Goal: Entertainment & Leisure: Browse casually

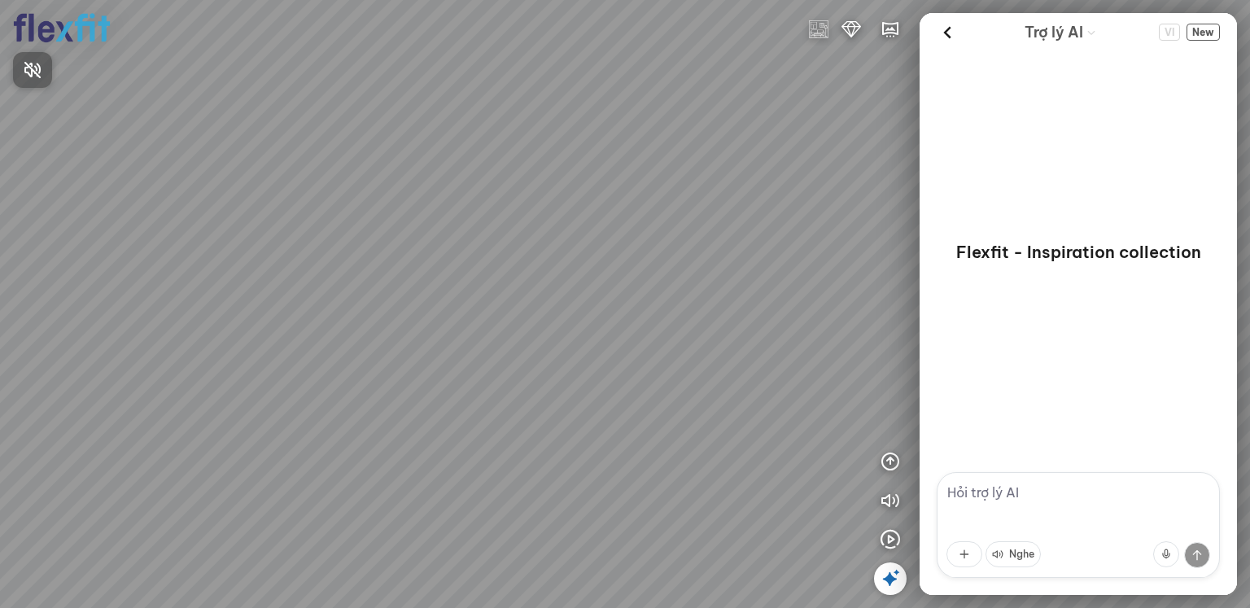
drag, startPoint x: 328, startPoint y: 307, endPoint x: 528, endPoint y: 290, distance: 200.9
click at [528, 290] on div at bounding box center [625, 304] width 1250 height 608
drag, startPoint x: 430, startPoint y: 421, endPoint x: 680, endPoint y: 245, distance: 306.0
click at [676, 248] on div at bounding box center [625, 304] width 1250 height 608
drag, startPoint x: 342, startPoint y: 429, endPoint x: 801, endPoint y: 284, distance: 480.4
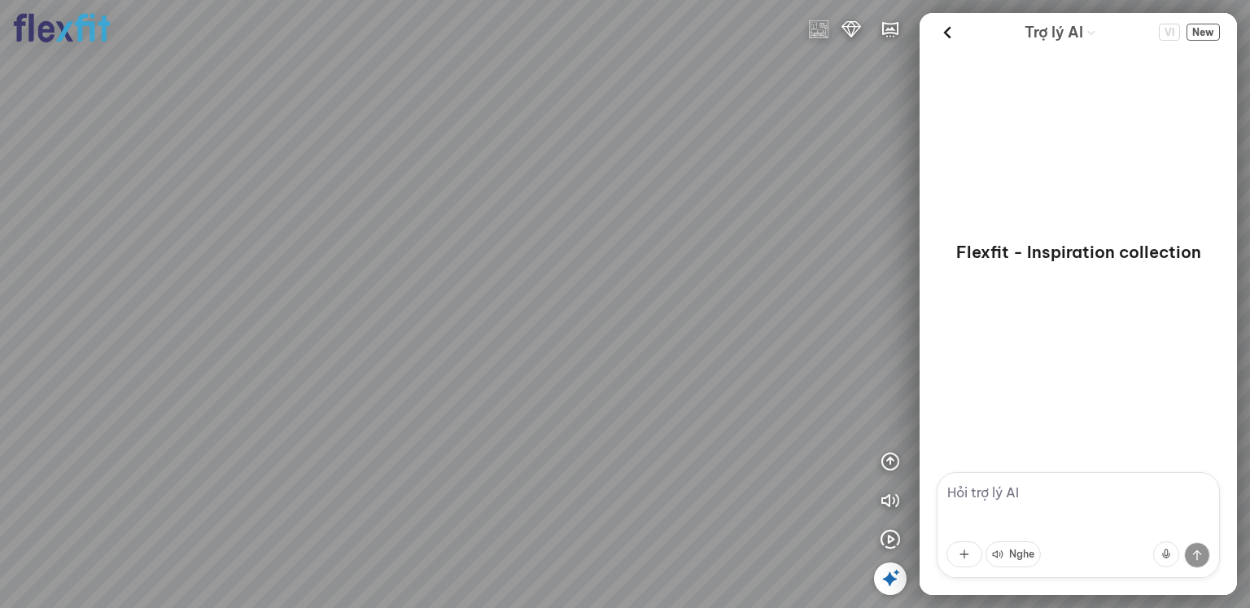
click at [803, 271] on div at bounding box center [625, 304] width 1250 height 608
drag, startPoint x: 384, startPoint y: 361, endPoint x: 766, endPoint y: 381, distance: 382.0
click at [875, 371] on div at bounding box center [625, 304] width 1250 height 608
drag, startPoint x: 517, startPoint y: 334, endPoint x: 572, endPoint y: 328, distance: 54.8
click at [639, 331] on div at bounding box center [625, 304] width 1250 height 608
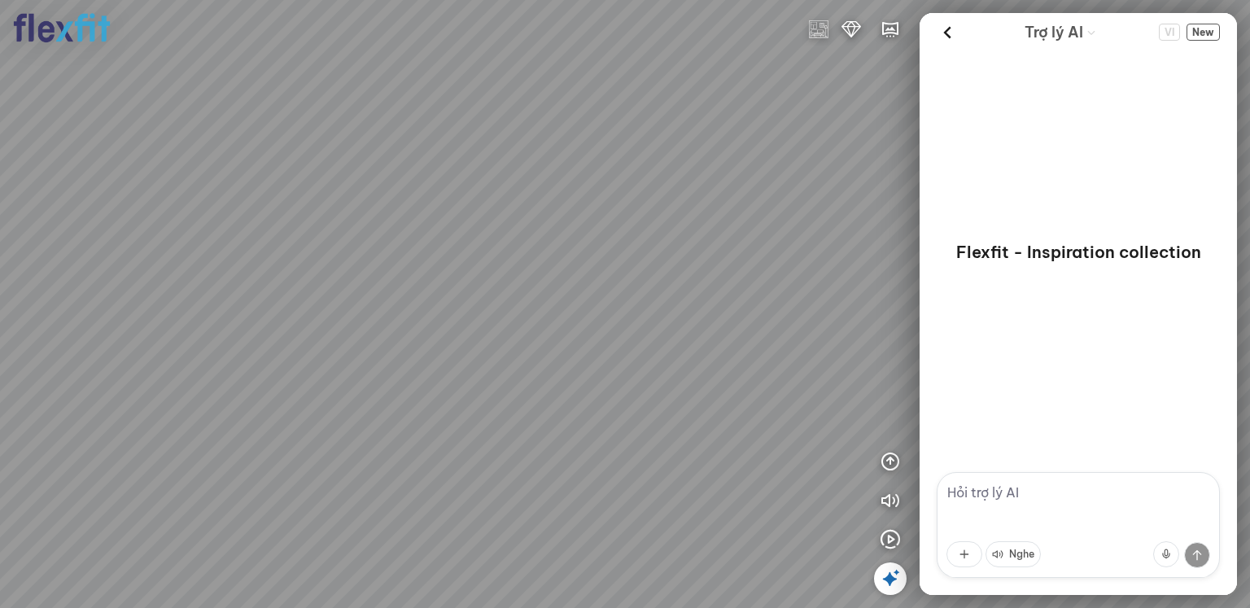
drag, startPoint x: 526, startPoint y: 320, endPoint x: 557, endPoint y: 553, distance: 235.6
click at [557, 553] on div at bounding box center [625, 304] width 1250 height 608
drag, startPoint x: 631, startPoint y: 564, endPoint x: 692, endPoint y: 582, distance: 63.8
click at [684, 582] on div at bounding box center [625, 304] width 1250 height 608
drag, startPoint x: 895, startPoint y: 405, endPoint x: 612, endPoint y: 184, distance: 359.3
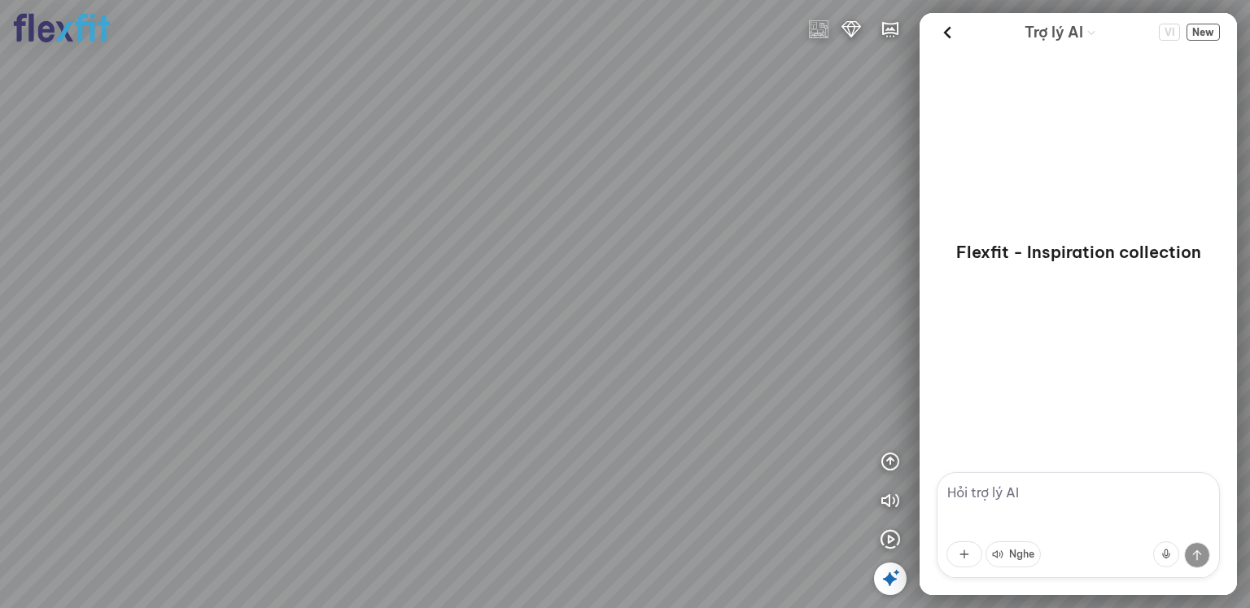
click at [612, 184] on div at bounding box center [625, 304] width 1250 height 608
drag, startPoint x: 534, startPoint y: 474, endPoint x: 709, endPoint y: 274, distance: 266.3
click at [708, 274] on div at bounding box center [625, 304] width 1250 height 608
drag, startPoint x: 765, startPoint y: 342, endPoint x: 719, endPoint y: 329, distance: 47.6
click at [761, 339] on div at bounding box center [625, 304] width 1250 height 608
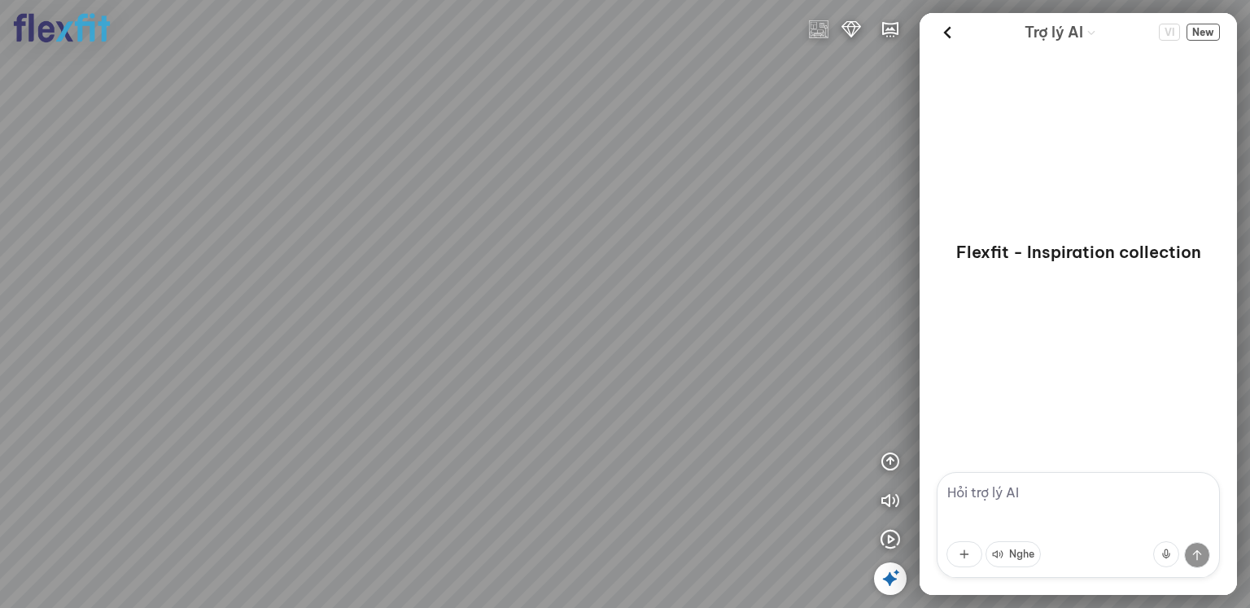
drag, startPoint x: 615, startPoint y: 360, endPoint x: 695, endPoint y: 359, distance: 79.7
click at [695, 360] on div at bounding box center [625, 304] width 1250 height 608
click at [818, 27] on img at bounding box center [819, 30] width 20 height 20
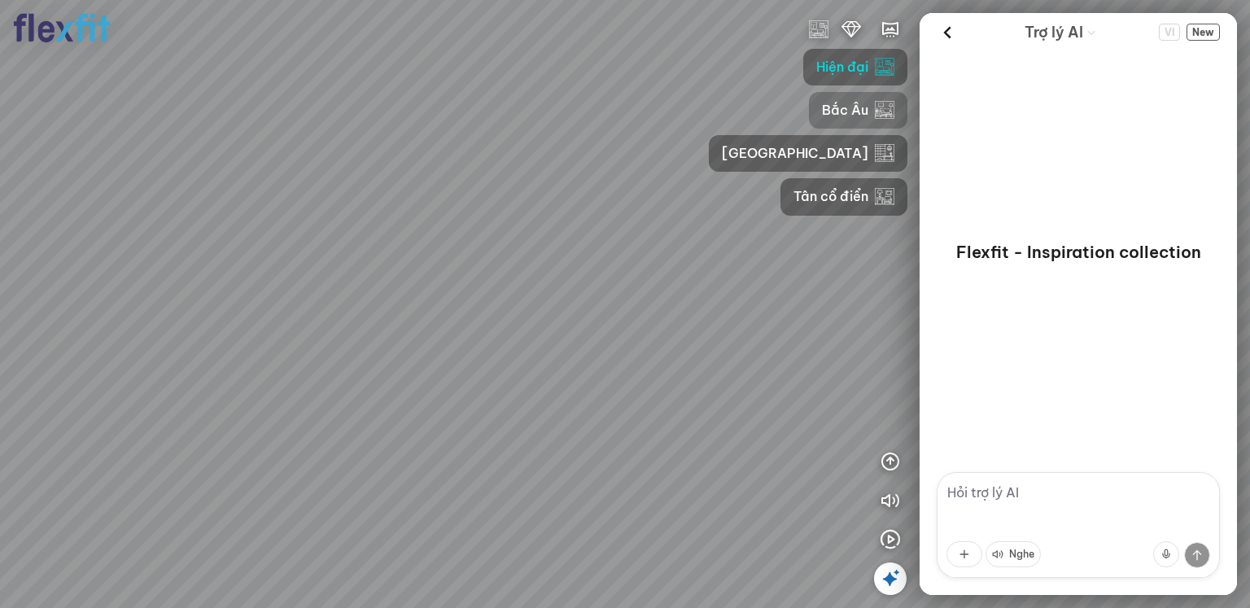
click at [875, 111] on img "button" at bounding box center [885, 110] width 20 height 20
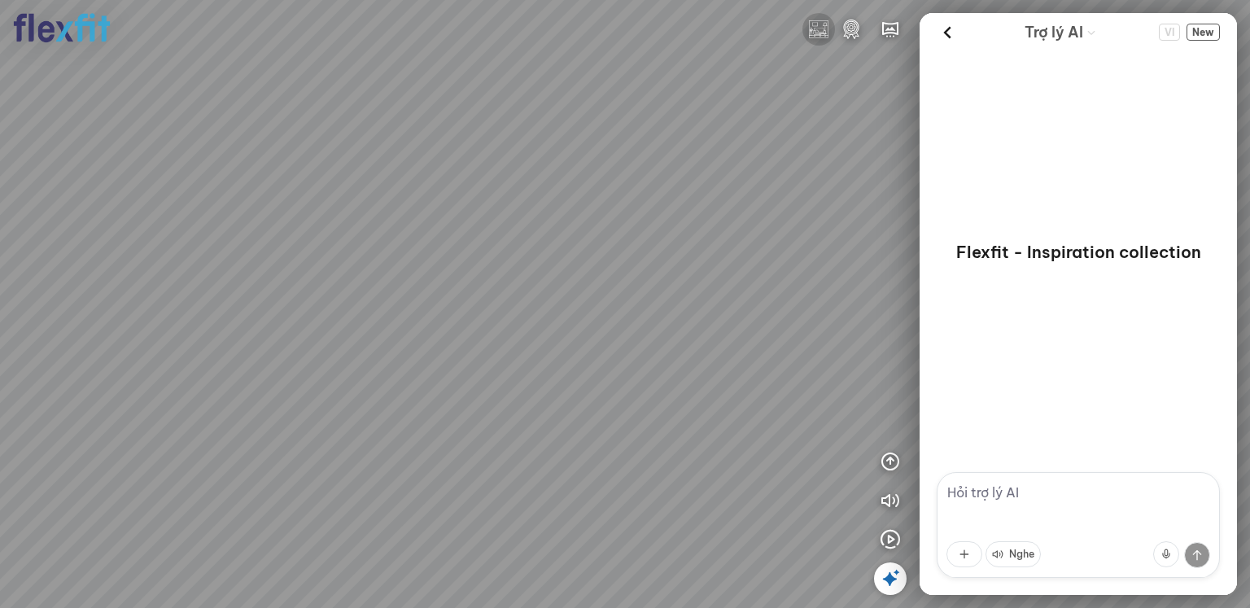
click at [820, 37] on img at bounding box center [819, 30] width 20 height 20
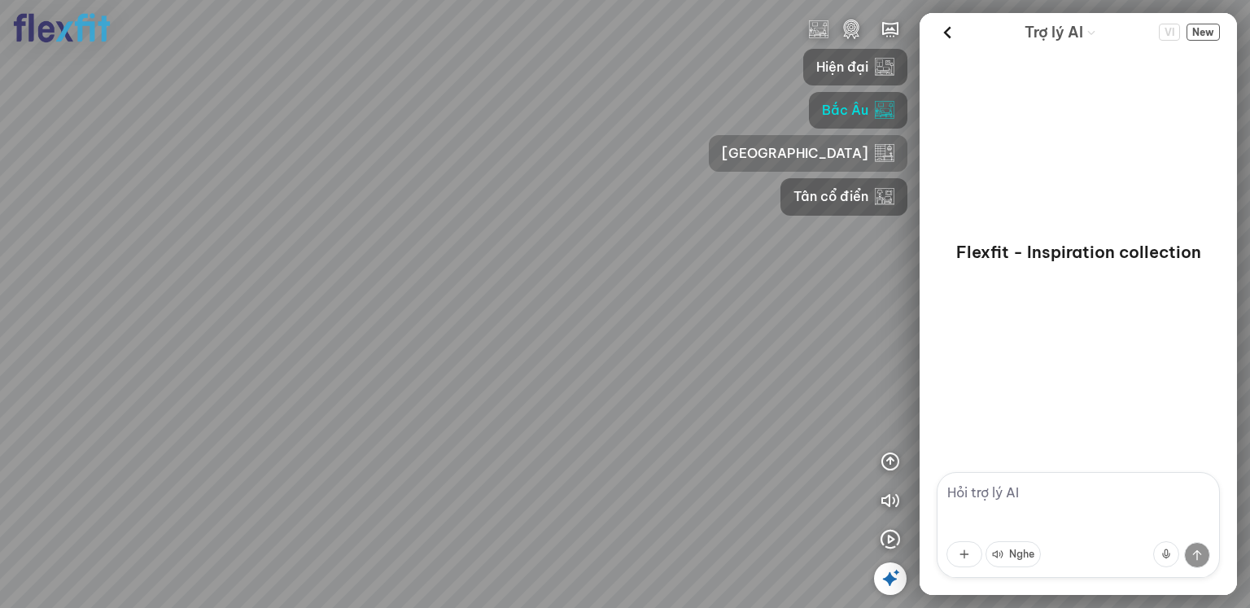
click at [875, 151] on img "button" at bounding box center [885, 153] width 20 height 20
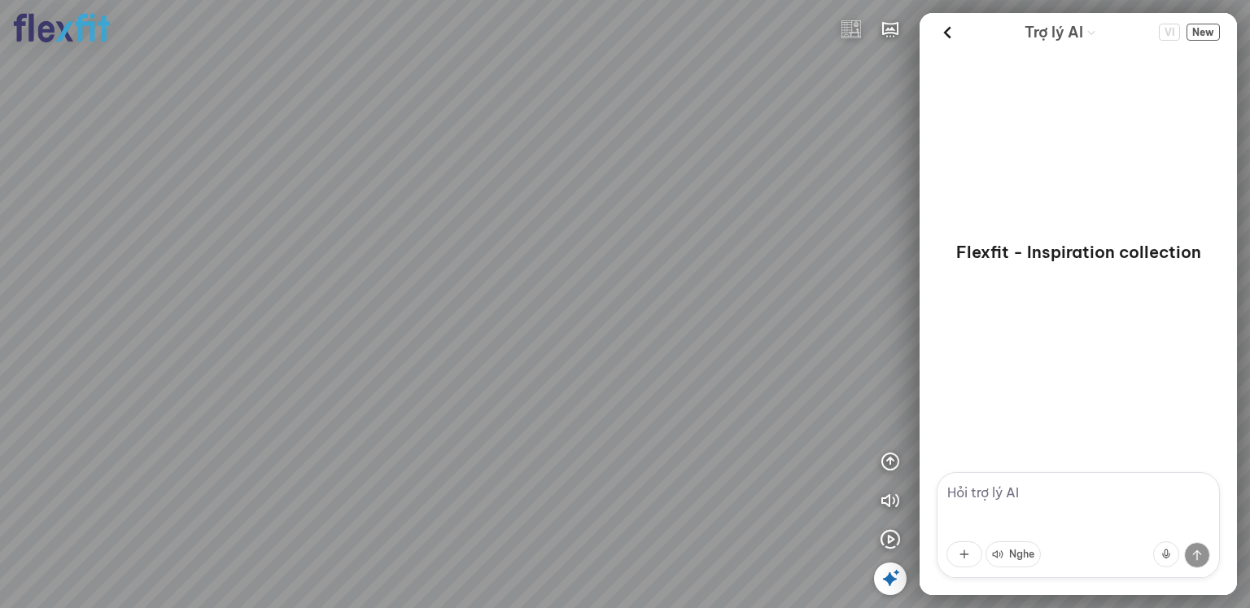
drag, startPoint x: 734, startPoint y: 339, endPoint x: 57, endPoint y: 193, distance: 692.5
click at [57, 193] on div at bounding box center [625, 304] width 1250 height 608
drag, startPoint x: 527, startPoint y: 251, endPoint x: 273, endPoint y: 330, distance: 266.6
click at [273, 330] on div at bounding box center [625, 304] width 1250 height 608
click at [846, 30] on img at bounding box center [851, 30] width 20 height 20
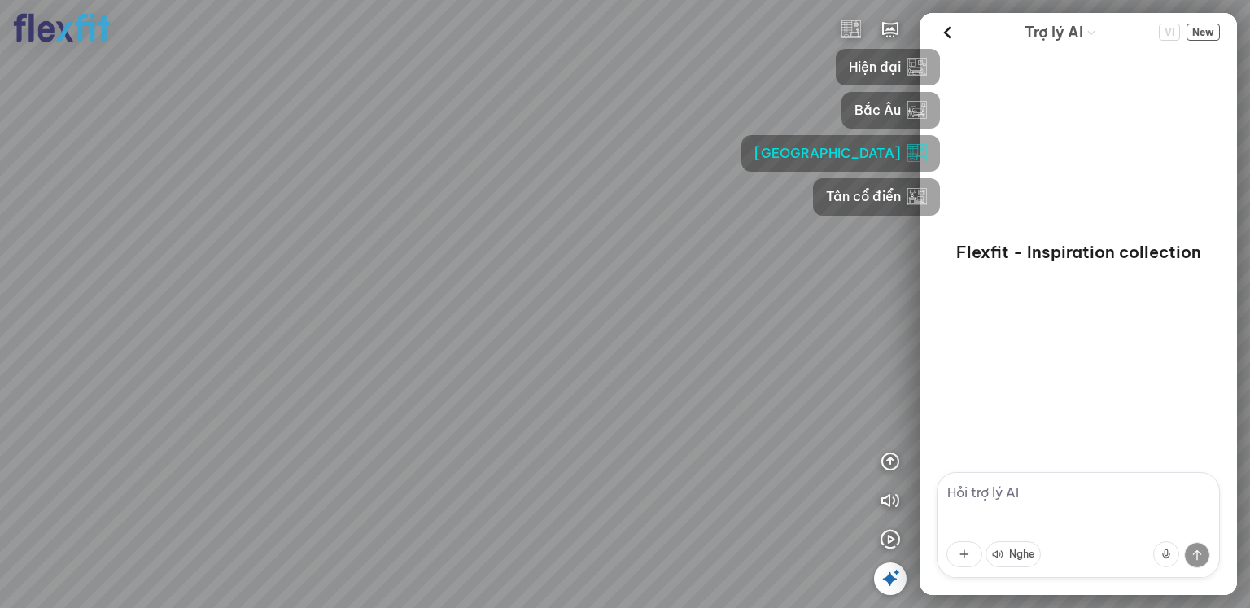
drag, startPoint x: 801, startPoint y: 199, endPoint x: 793, endPoint y: 202, distance: 8.5
click at [826, 199] on span "Tân cổ điển" at bounding box center [863, 196] width 75 height 20
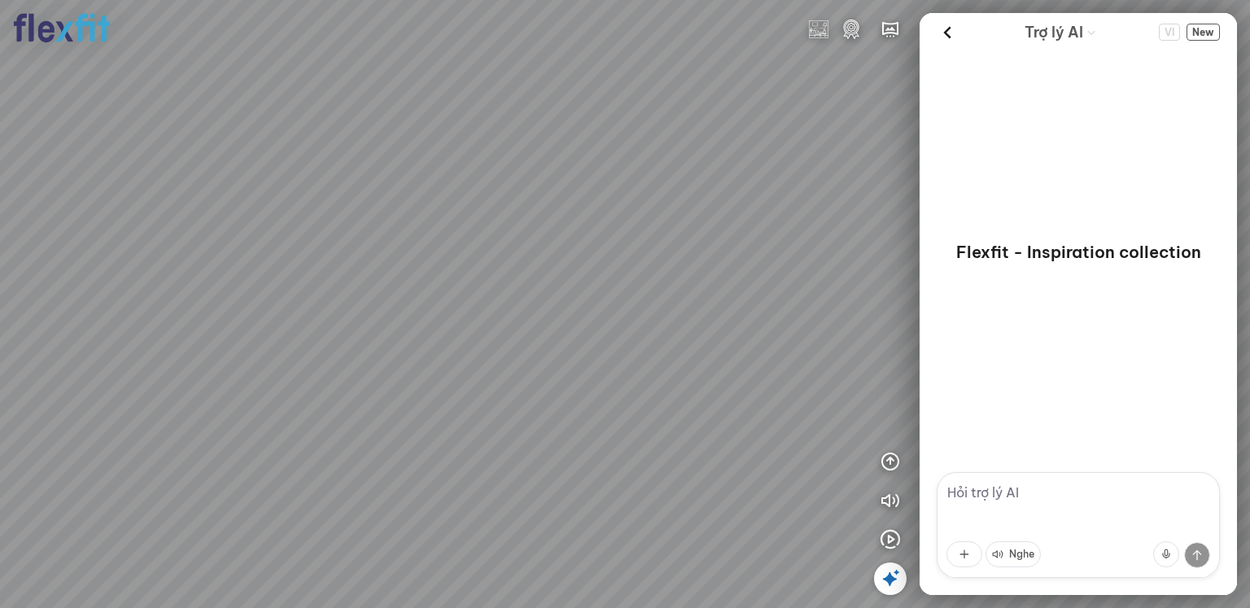
drag, startPoint x: 777, startPoint y: 202, endPoint x: 896, endPoint y: 198, distance: 119.6
click at [896, 198] on div at bounding box center [625, 304] width 1250 height 608
drag, startPoint x: 475, startPoint y: 307, endPoint x: 818, endPoint y: 225, distance: 352.0
click at [818, 226] on div at bounding box center [625, 304] width 1250 height 608
drag, startPoint x: 684, startPoint y: 260, endPoint x: 748, endPoint y: 409, distance: 162.2
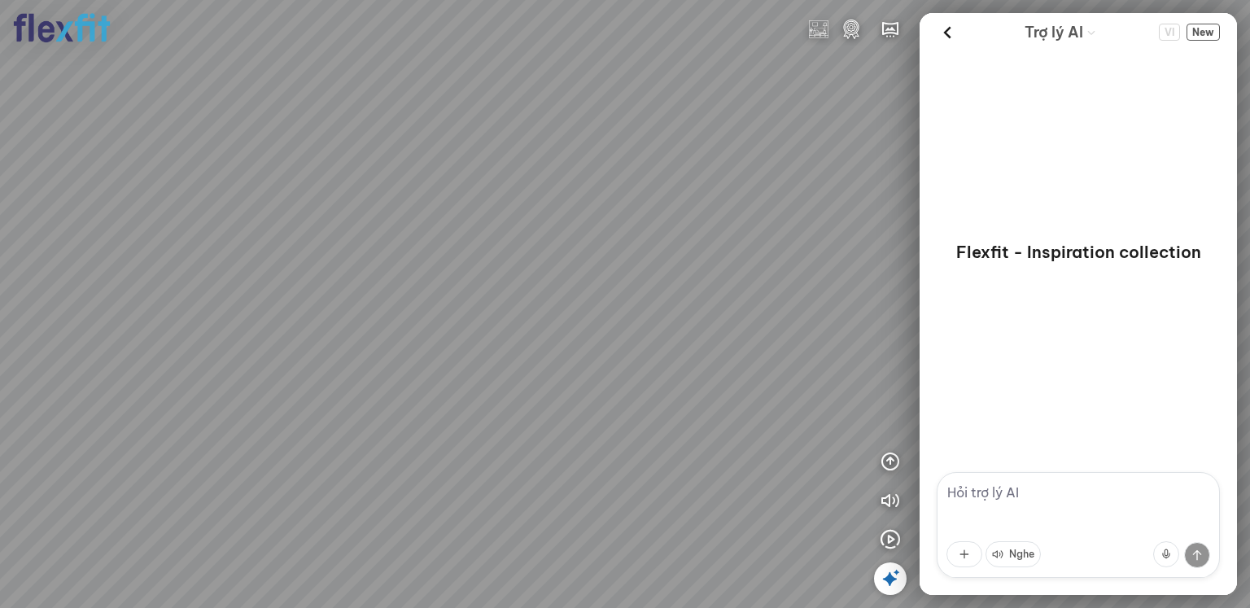
click at [757, 412] on div at bounding box center [625, 304] width 1250 height 608
drag, startPoint x: 447, startPoint y: 170, endPoint x: 524, endPoint y: 274, distance: 129.2
click at [524, 274] on div at bounding box center [625, 304] width 1250 height 608
drag, startPoint x: 445, startPoint y: 276, endPoint x: 413, endPoint y: 299, distance: 39.5
click at [404, 303] on div at bounding box center [625, 304] width 1250 height 608
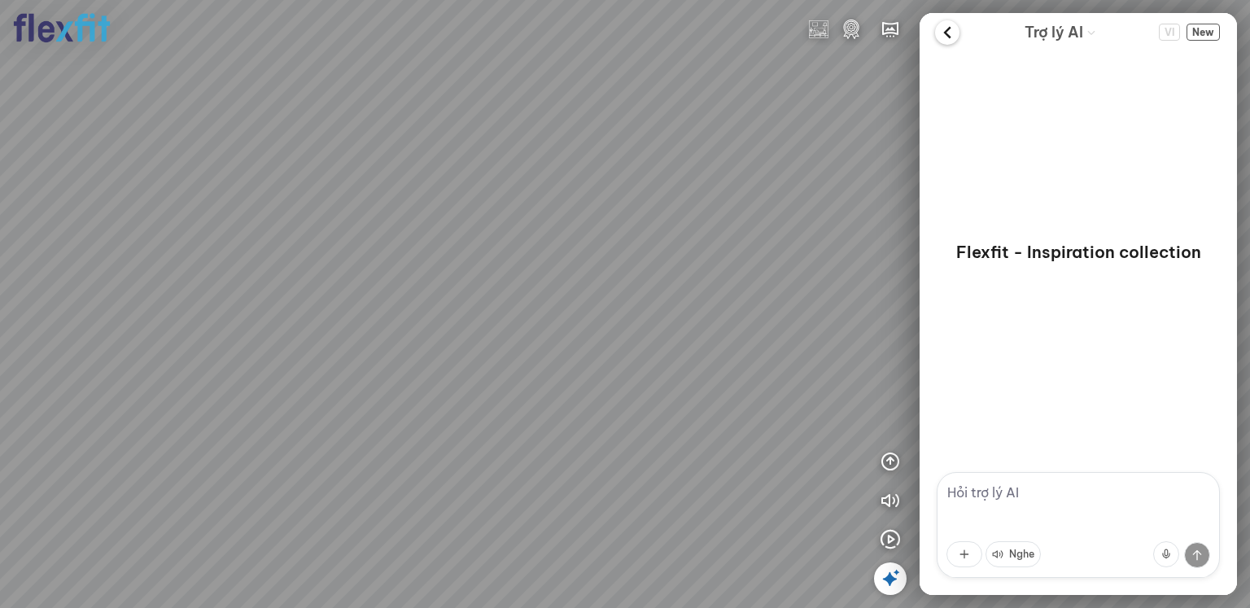
click at [950, 34] on icon at bounding box center [947, 32] width 24 height 24
